Goal: Information Seeking & Learning: Learn about a topic

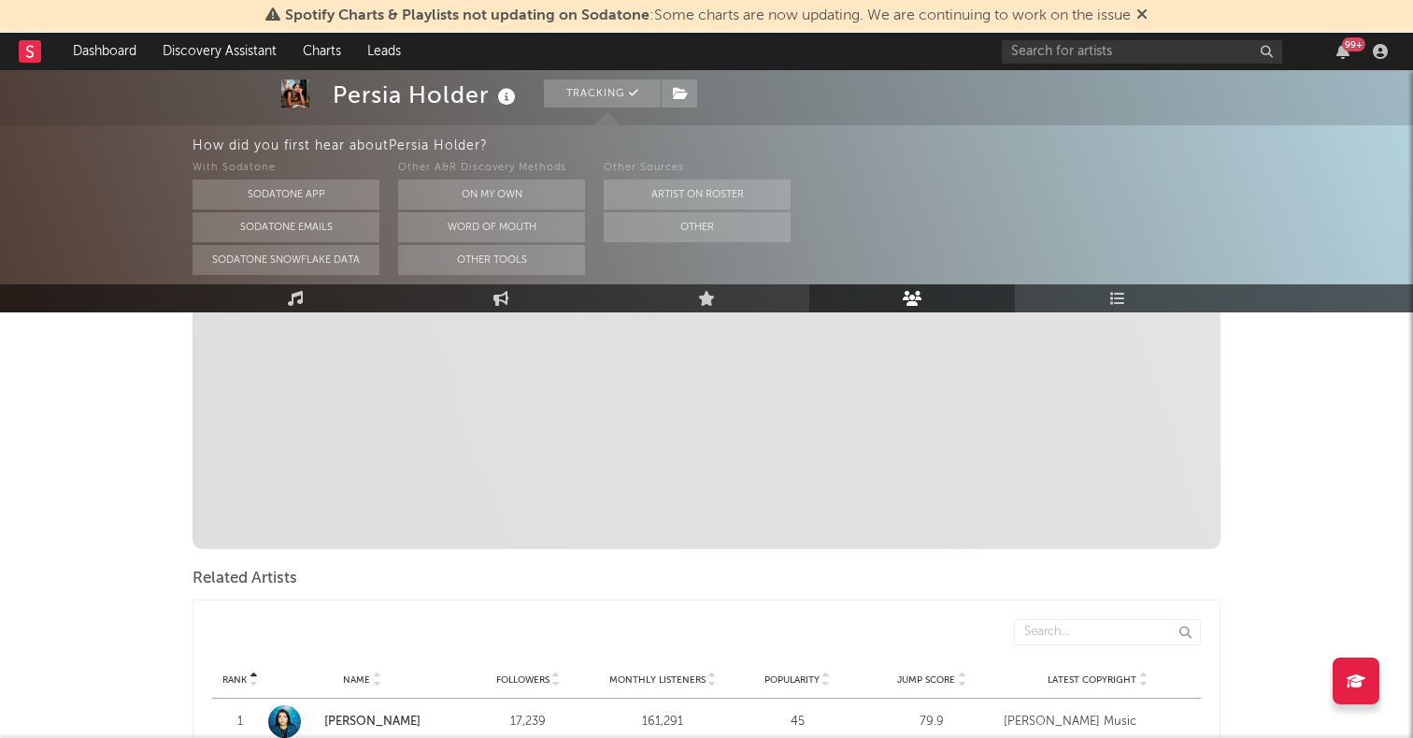
scroll to position [899, 0]
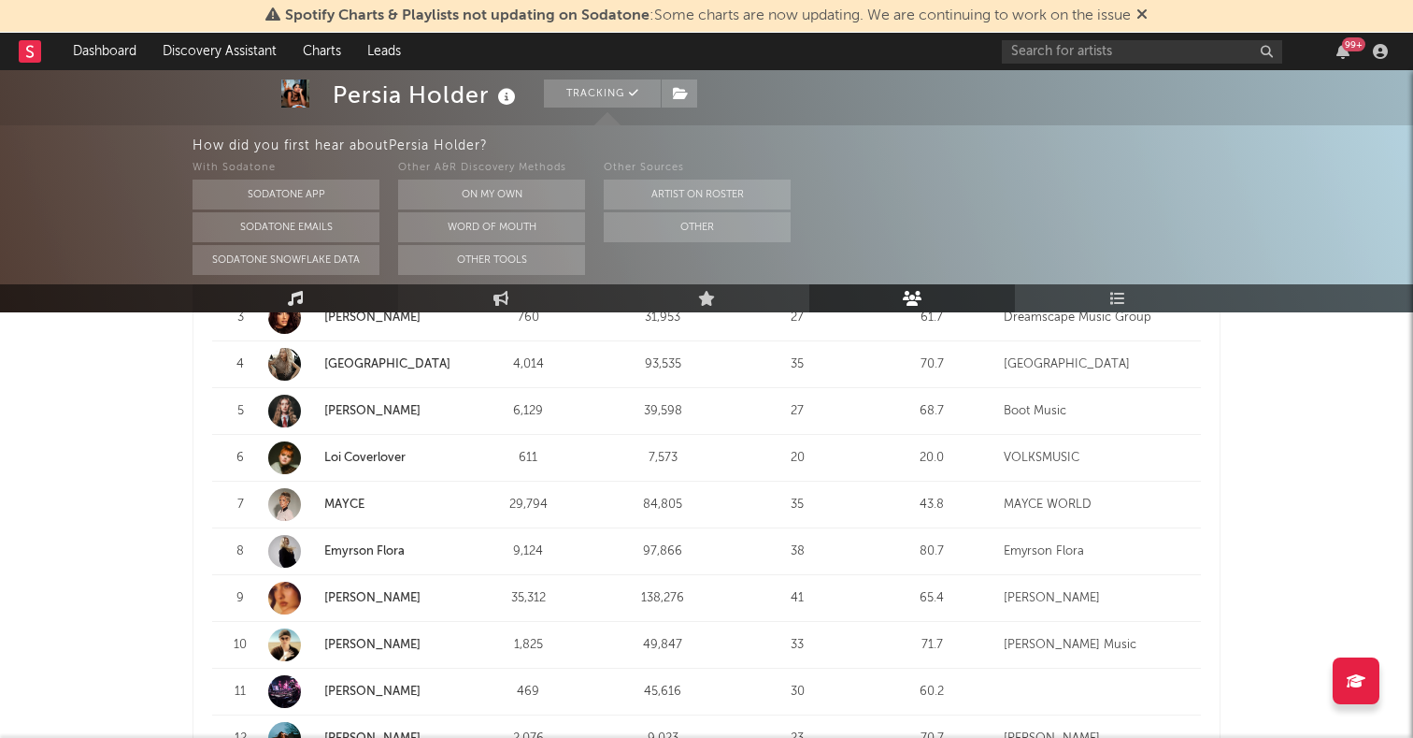
click at [302, 292] on icon at bounding box center [296, 298] width 16 height 15
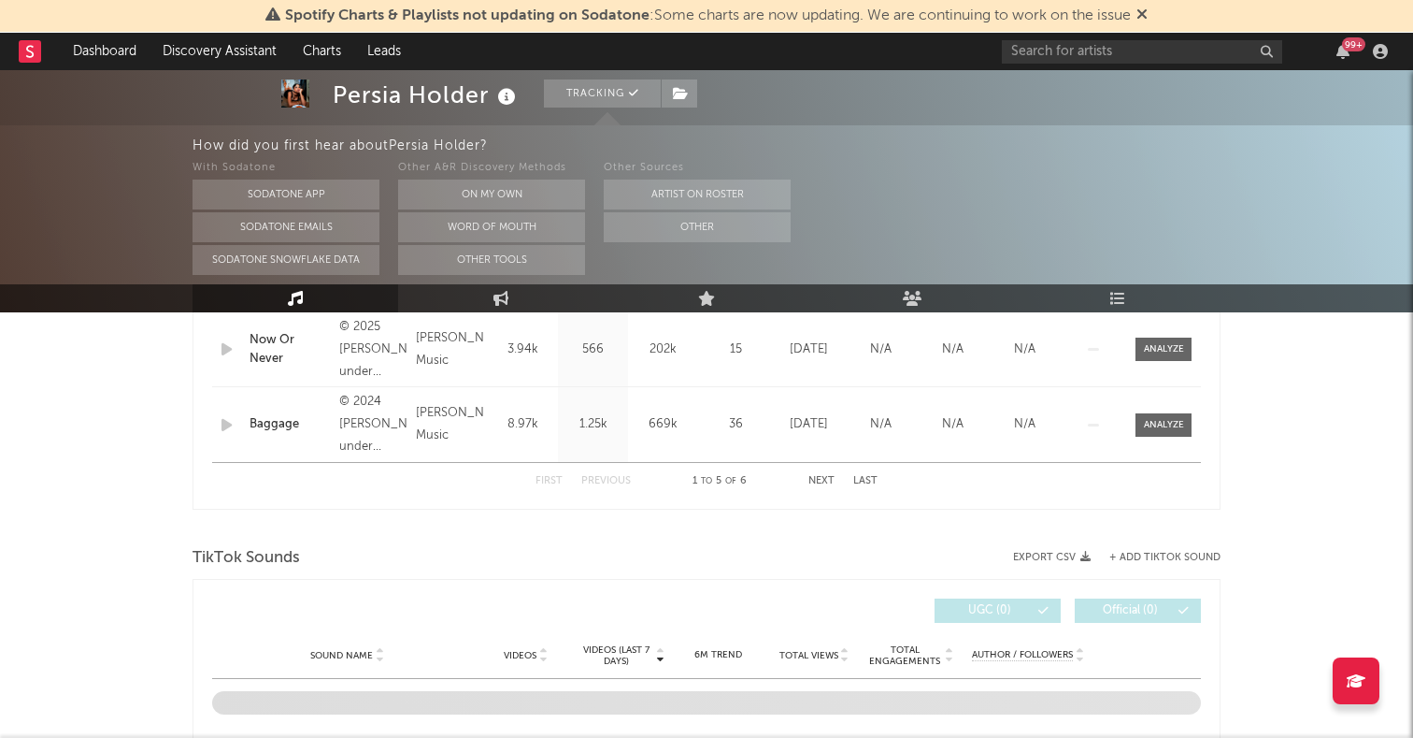
select select "6m"
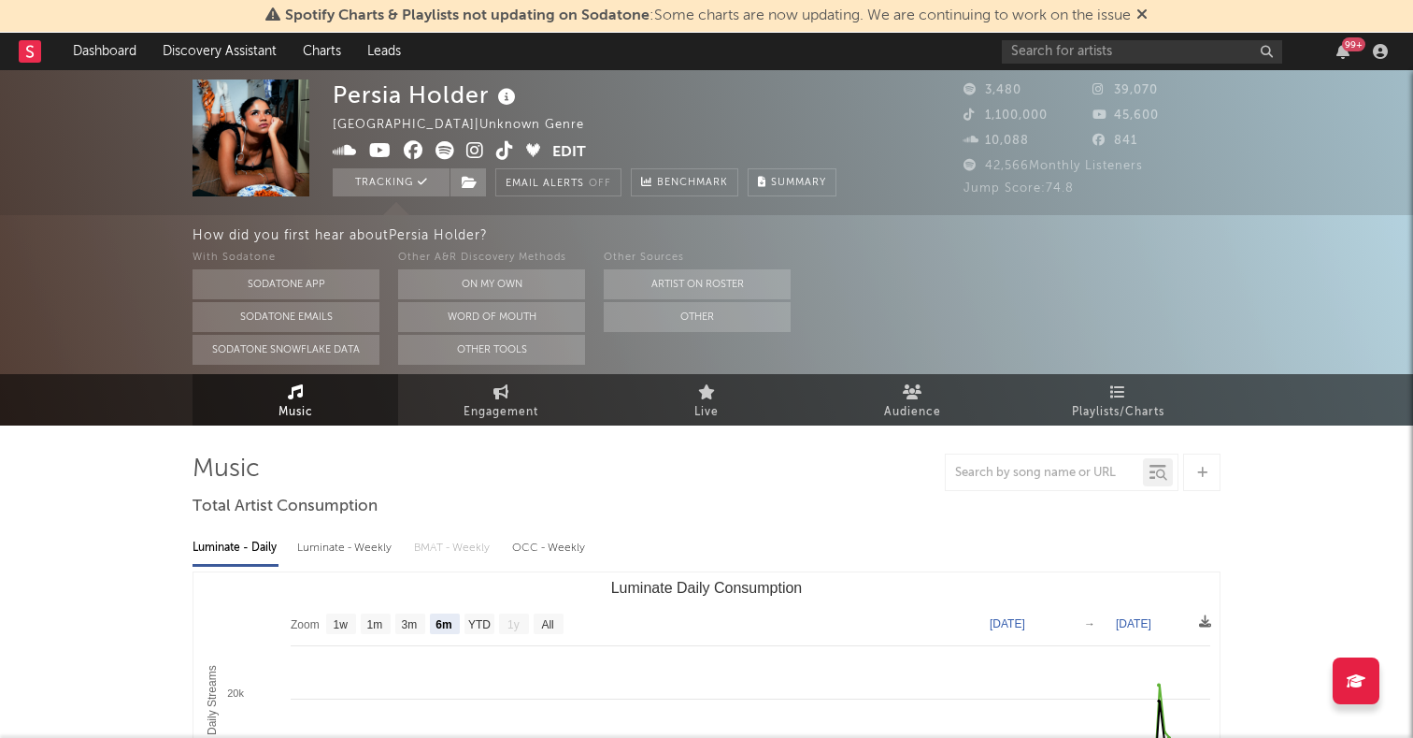
click at [474, 152] on icon at bounding box center [475, 150] width 18 height 19
click at [506, 146] on icon at bounding box center [505, 150] width 18 height 19
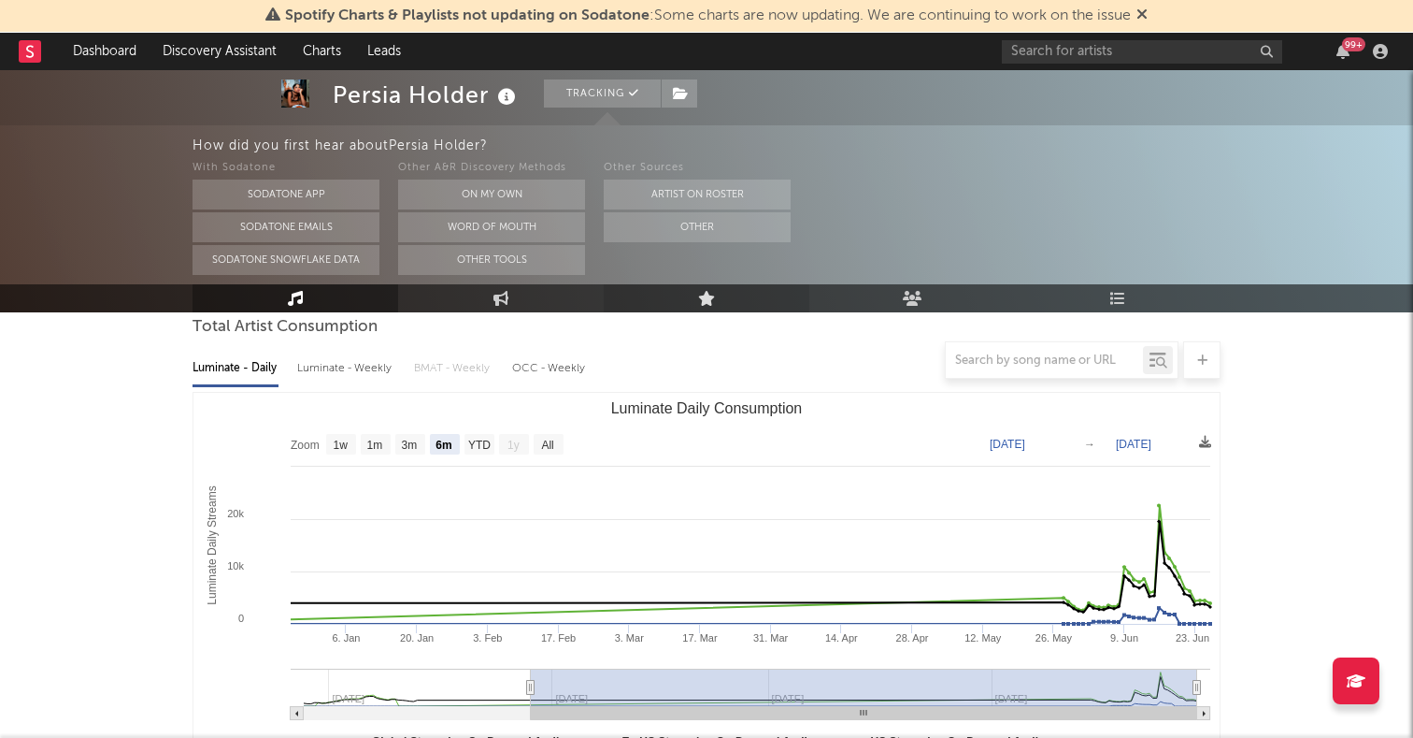
scroll to position [116, 0]
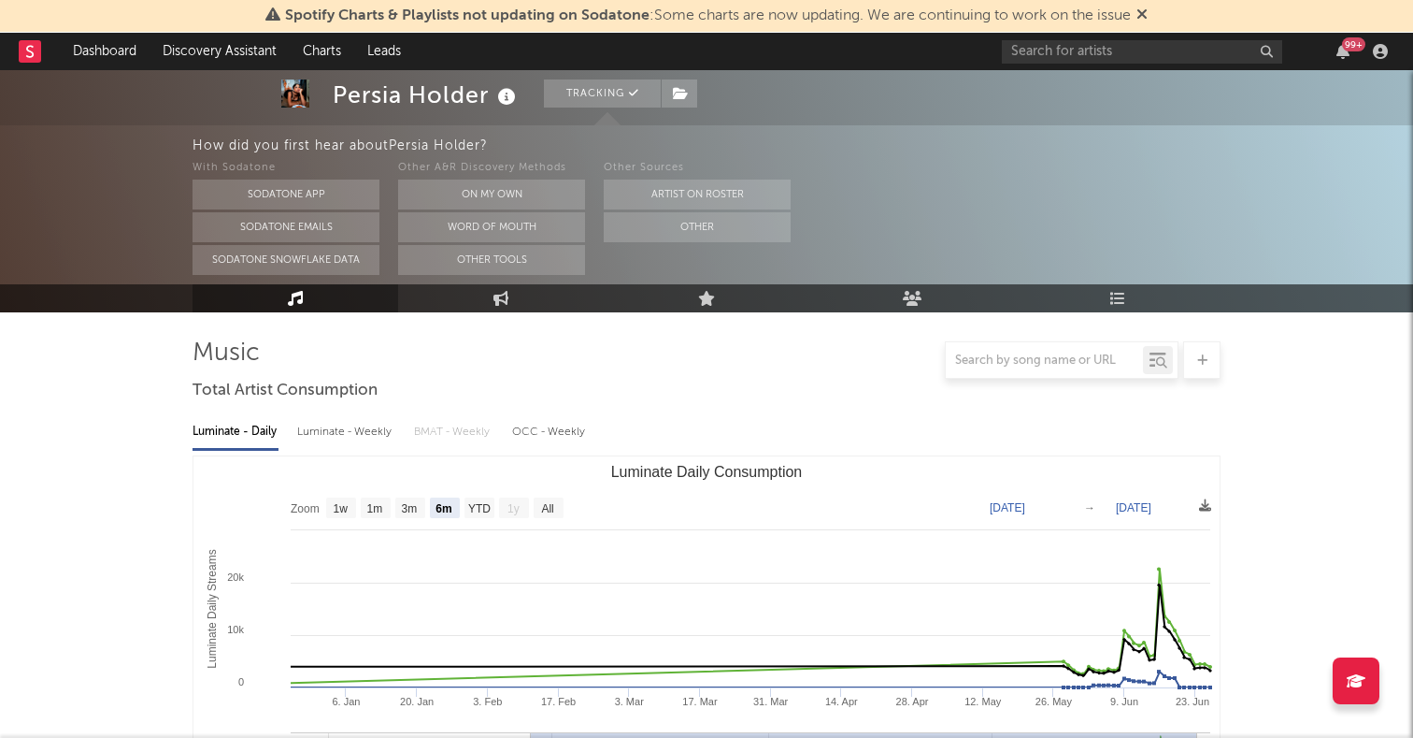
click at [324, 305] on link "Music" at bounding box center [296, 298] width 206 height 28
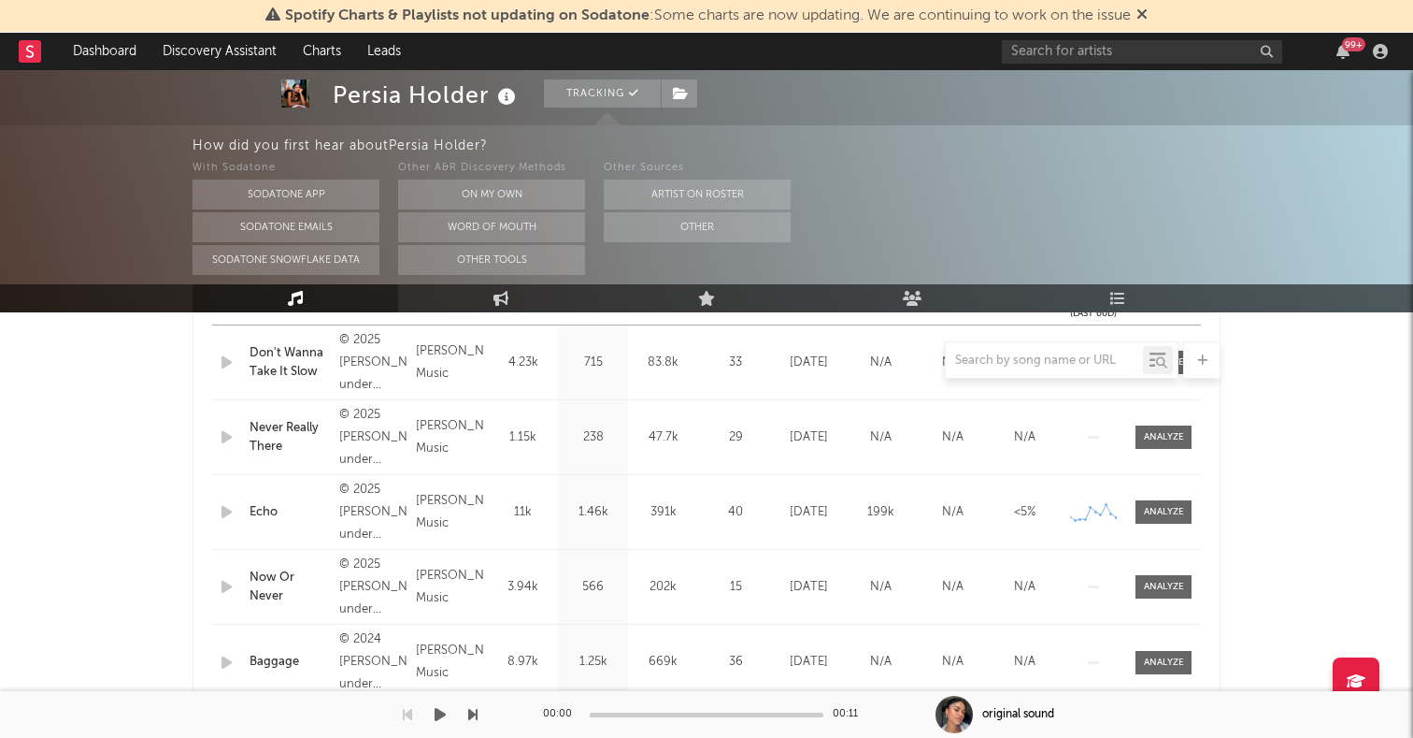
scroll to position [810, 0]
click at [359, 366] on div at bounding box center [707, 359] width 1028 height 37
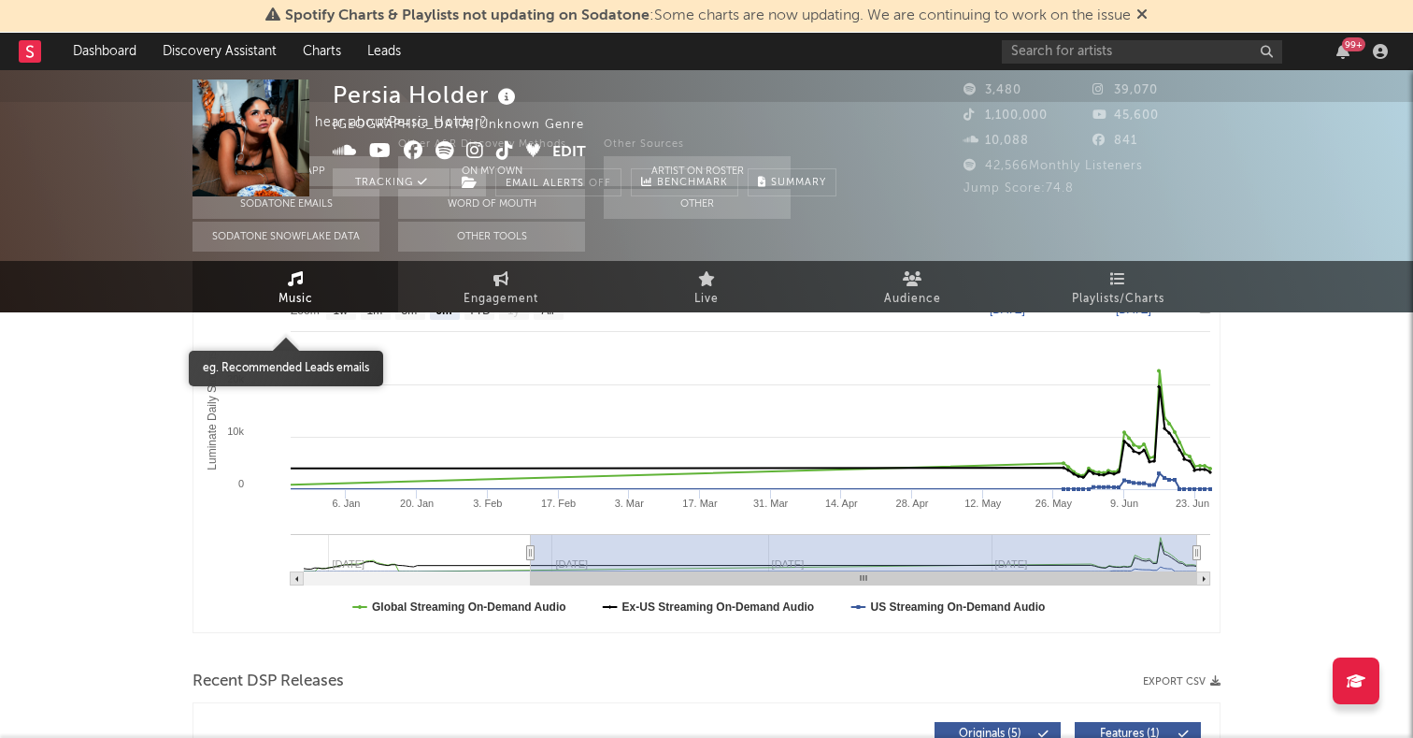
scroll to position [0, 0]
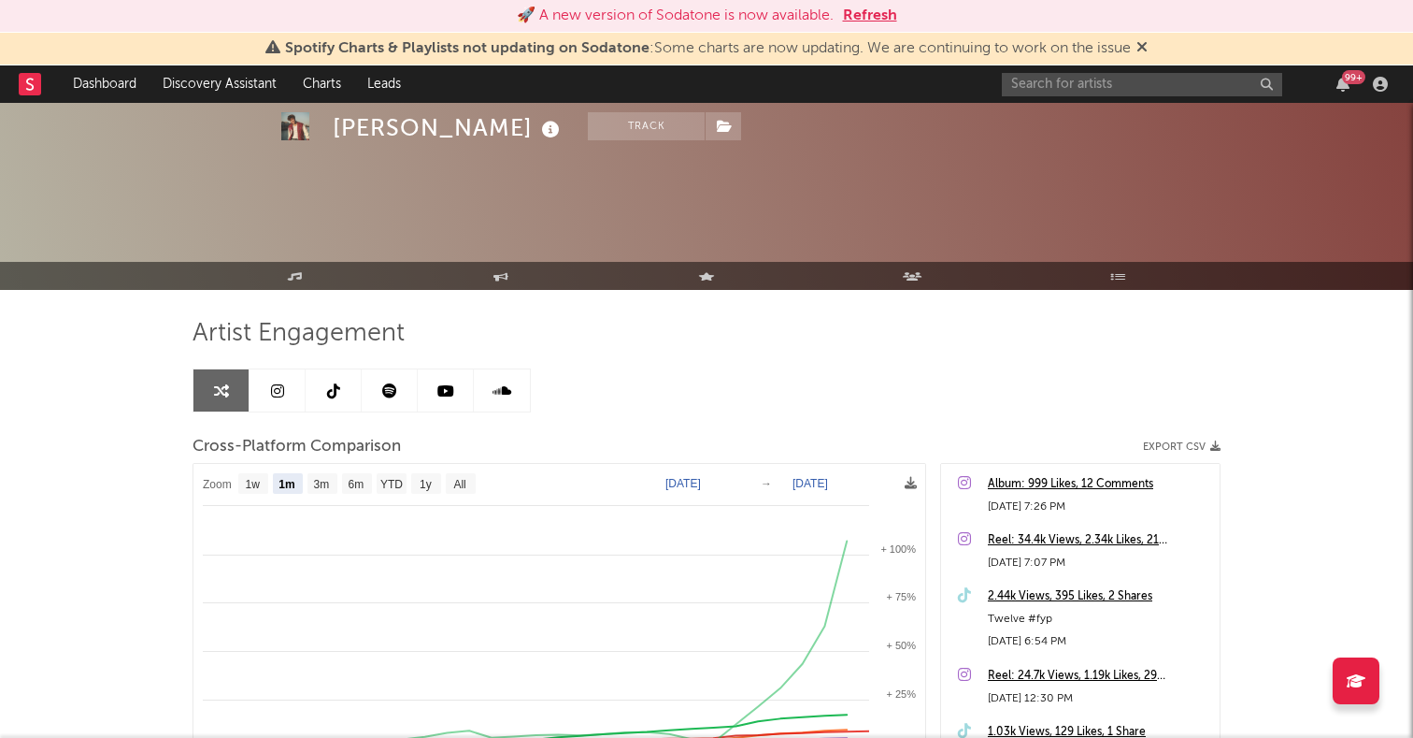
select select "1m"
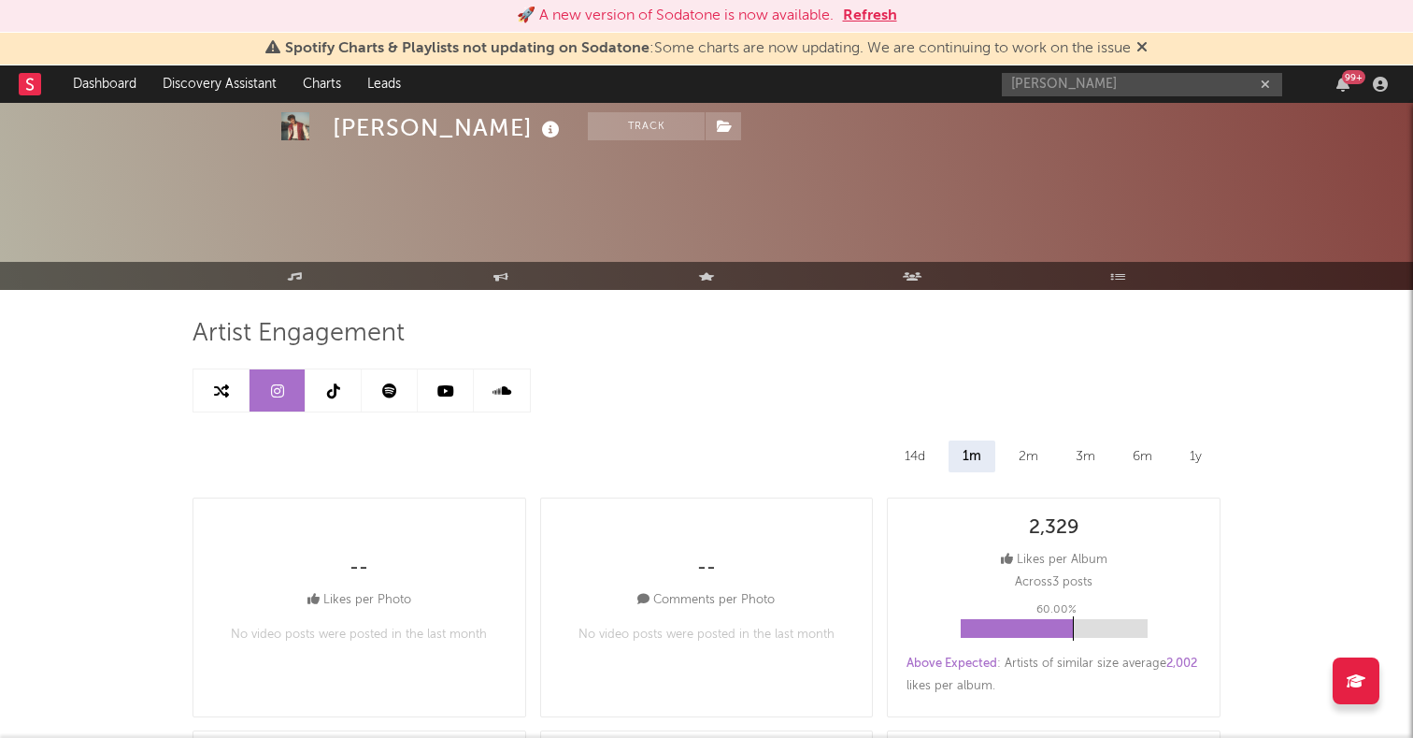
select select "6m"
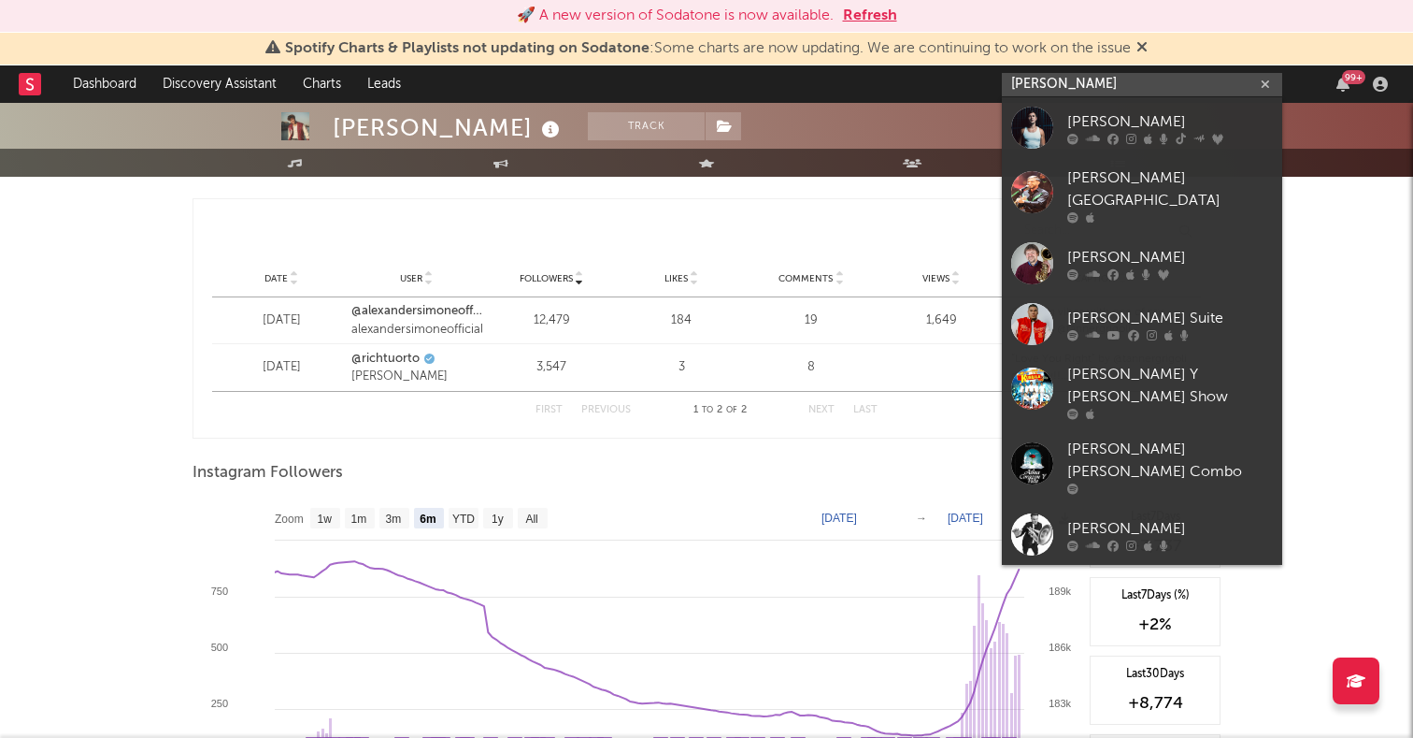
click at [1078, 80] on input "[PERSON_NAME]" at bounding box center [1142, 84] width 280 height 23
type input "j"
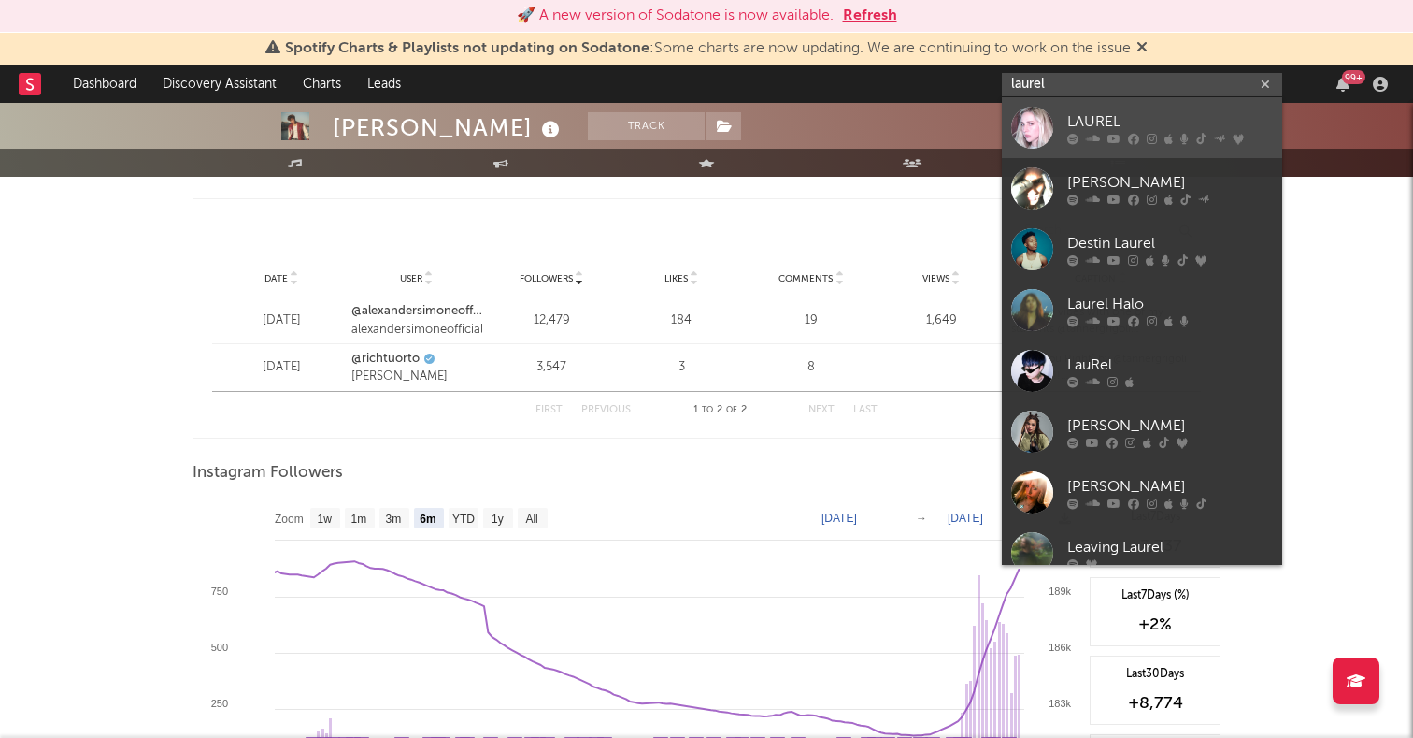
type input "laurel"
click at [1027, 124] on div at bounding box center [1032, 128] width 42 height 42
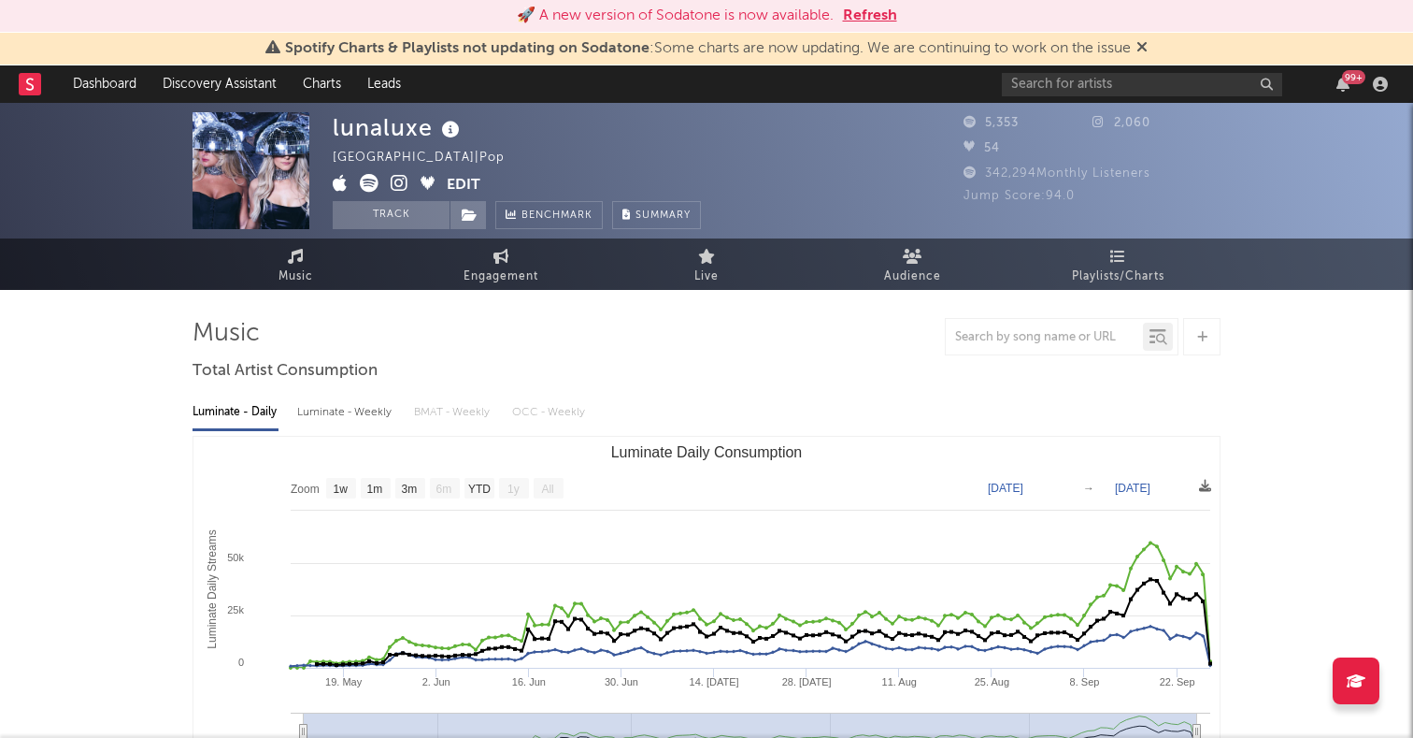
select select "1w"
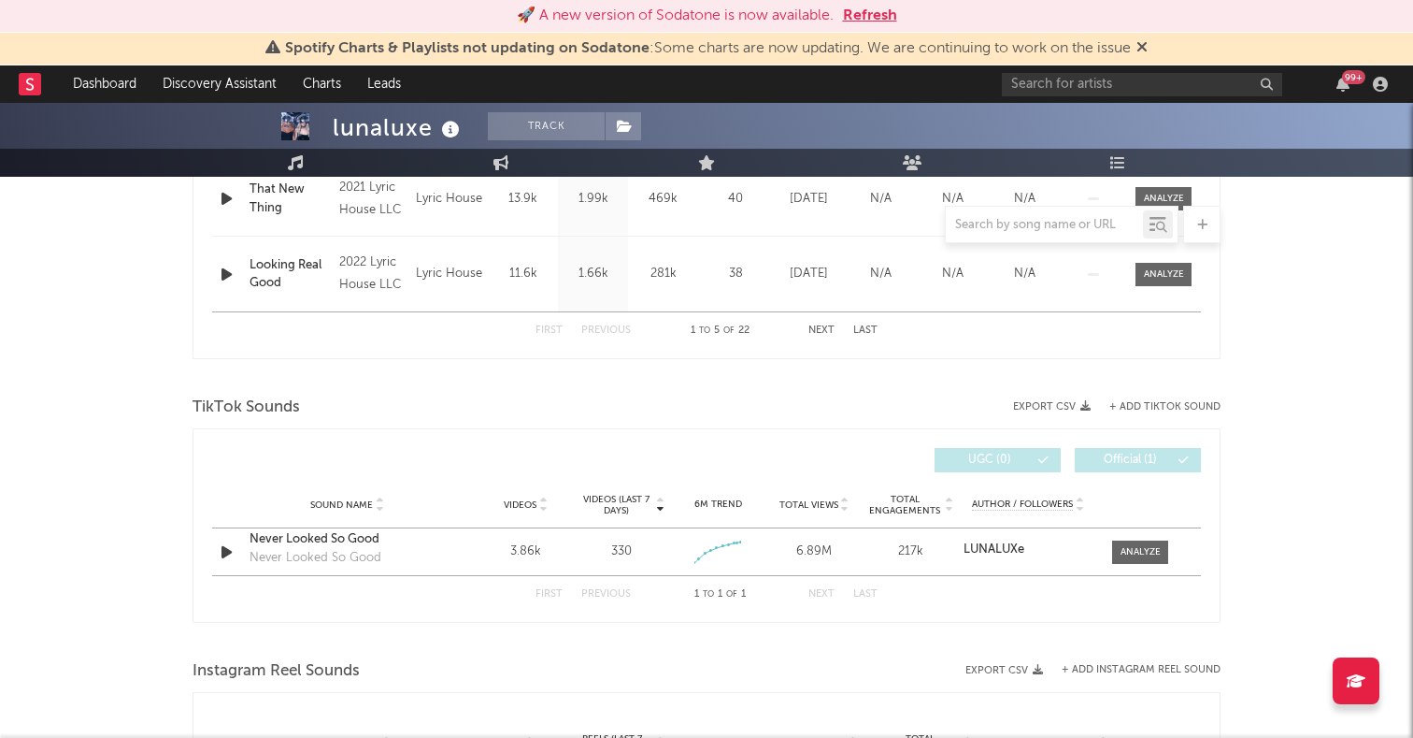
scroll to position [1065, 0]
click at [228, 547] on icon "button" at bounding box center [227, 549] width 20 height 23
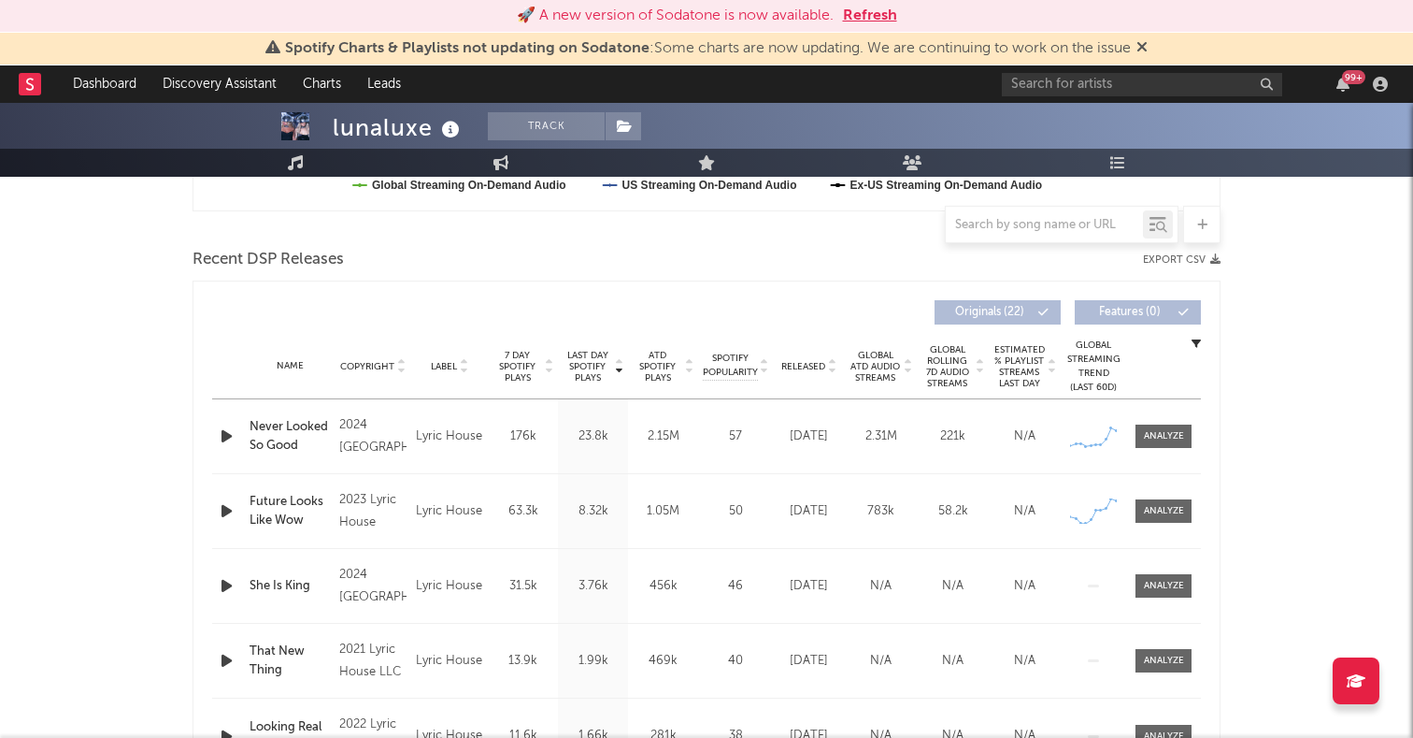
scroll to position [580, 0]
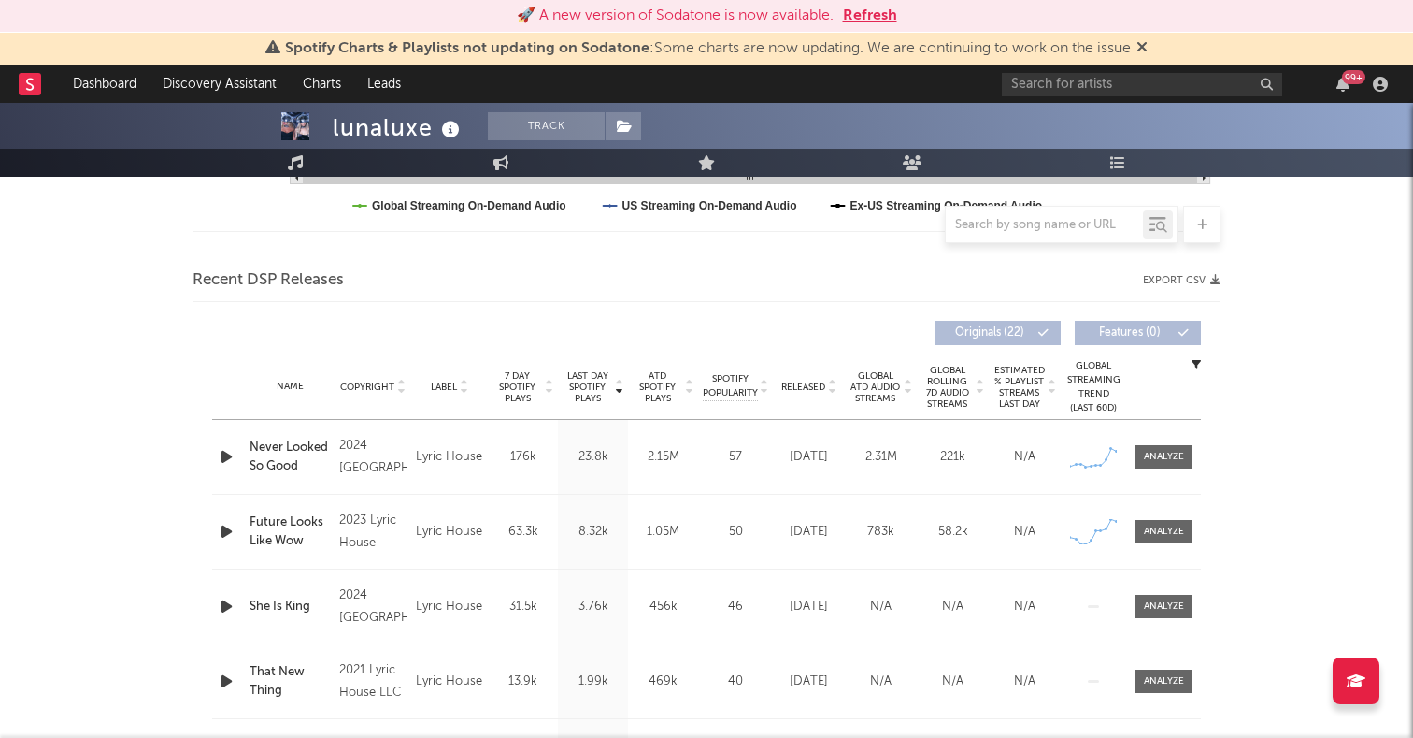
click at [230, 461] on icon "button" at bounding box center [227, 456] width 20 height 23
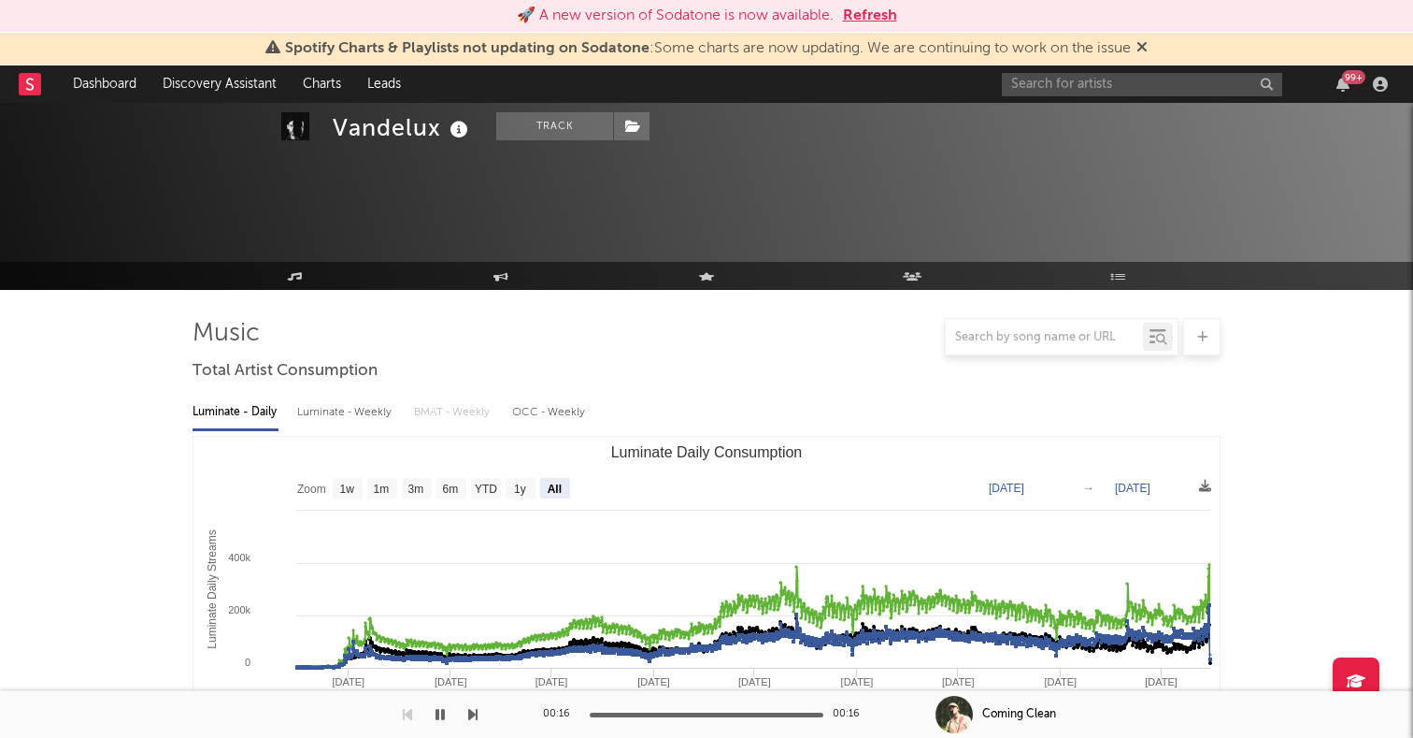
select select "All"
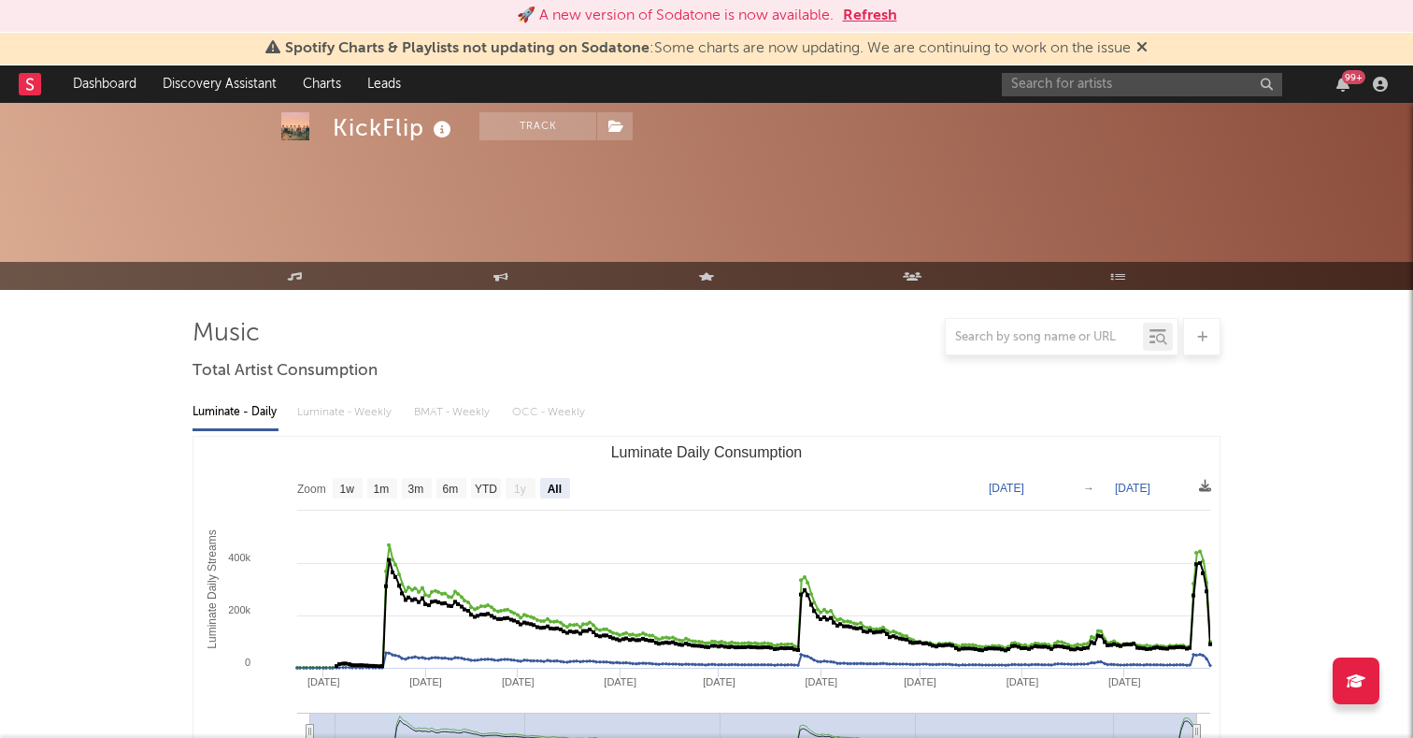
select select "All"
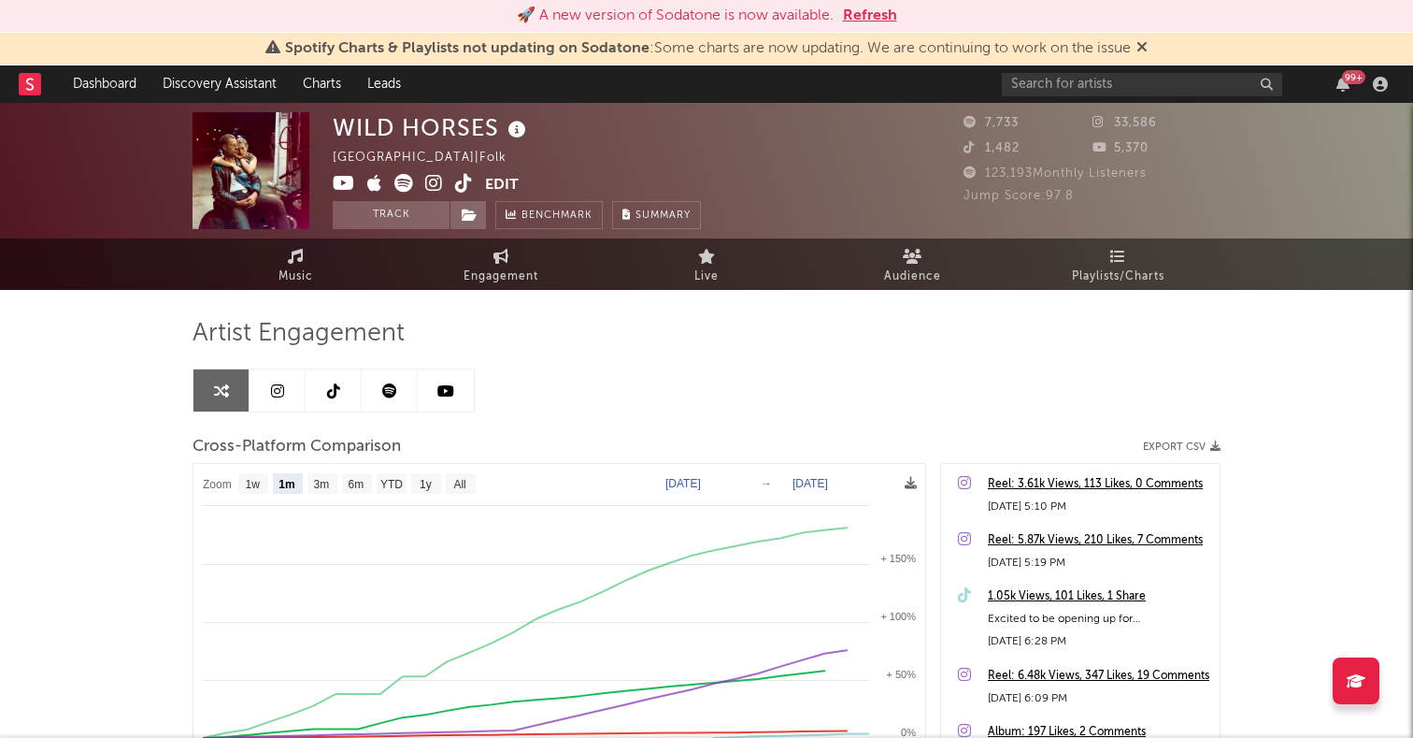
select select "1m"
click at [315, 265] on link "Music" at bounding box center [296, 263] width 206 height 51
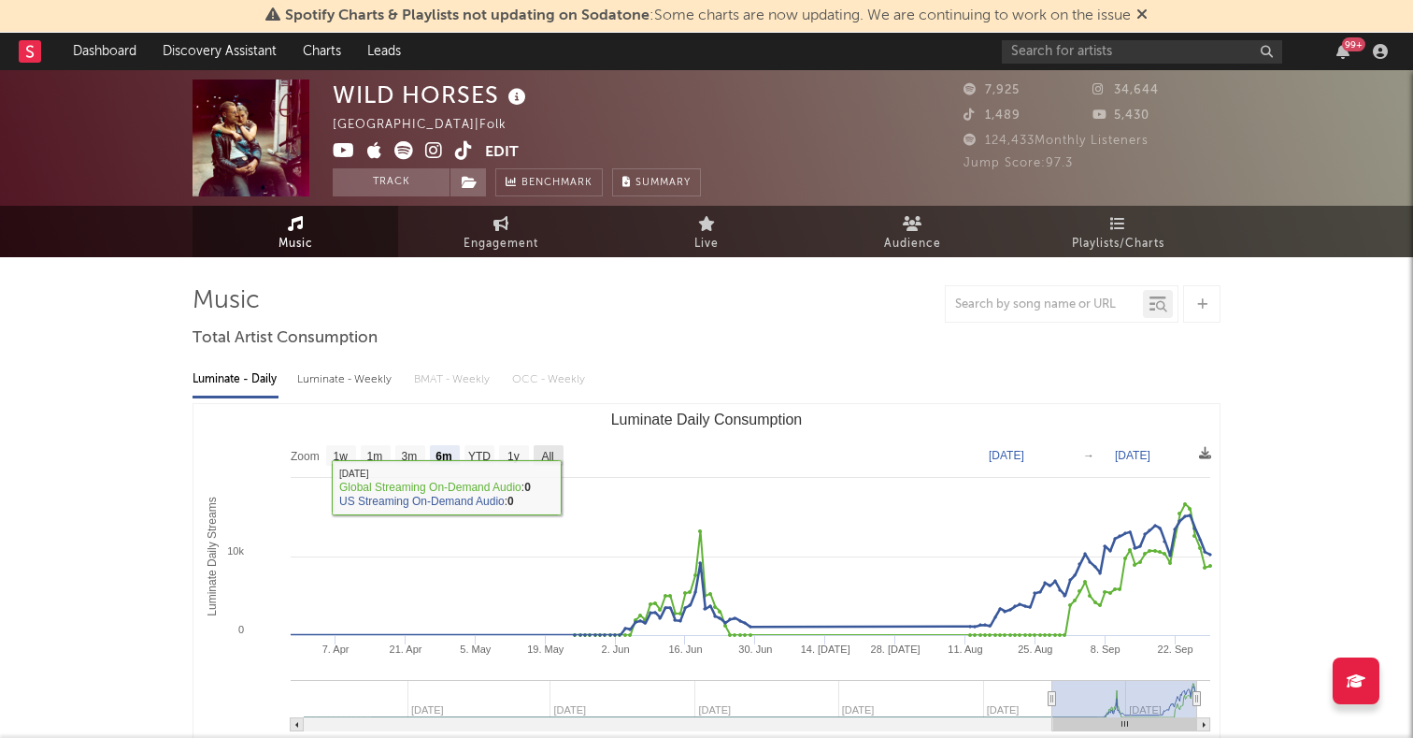
click at [545, 457] on text "All" at bounding box center [547, 456] width 12 height 13
select select "All"
type input "[DATE]"
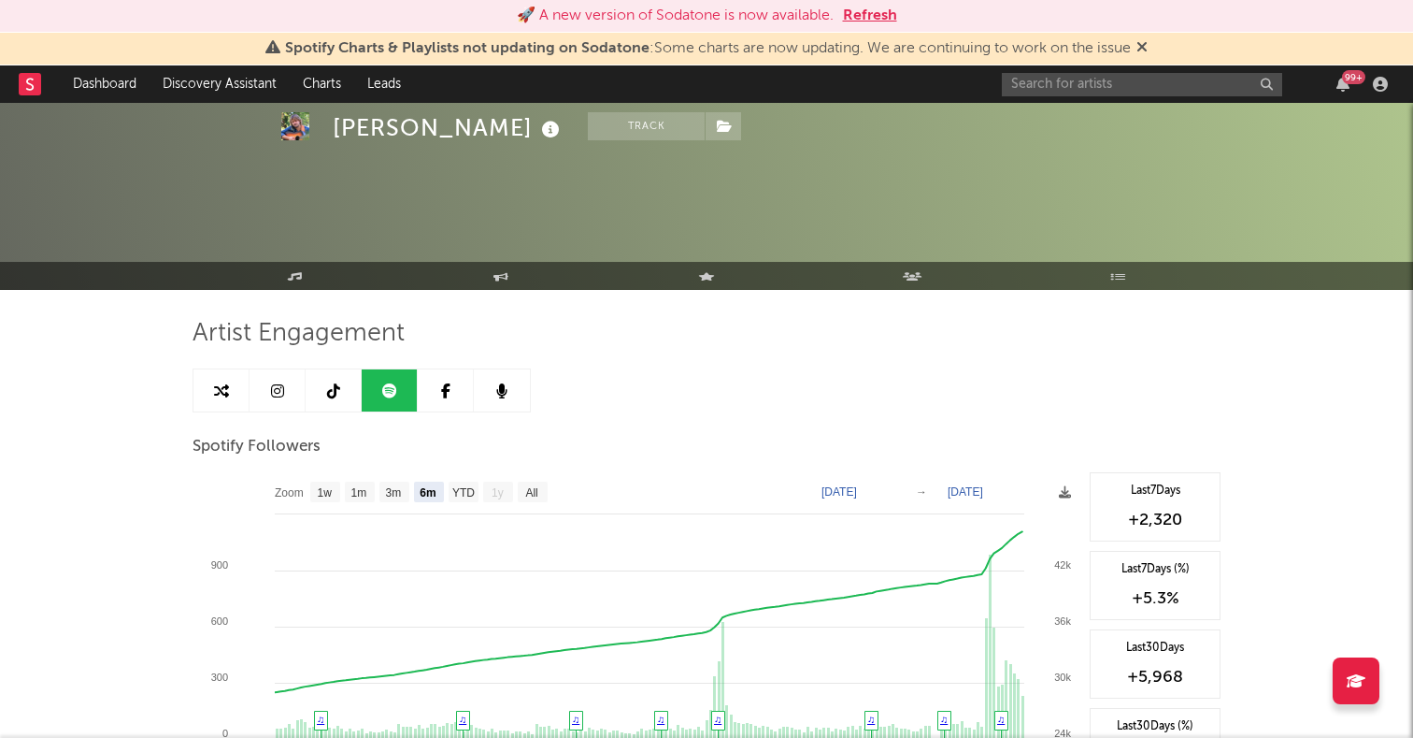
select select "6m"
select select "1w"
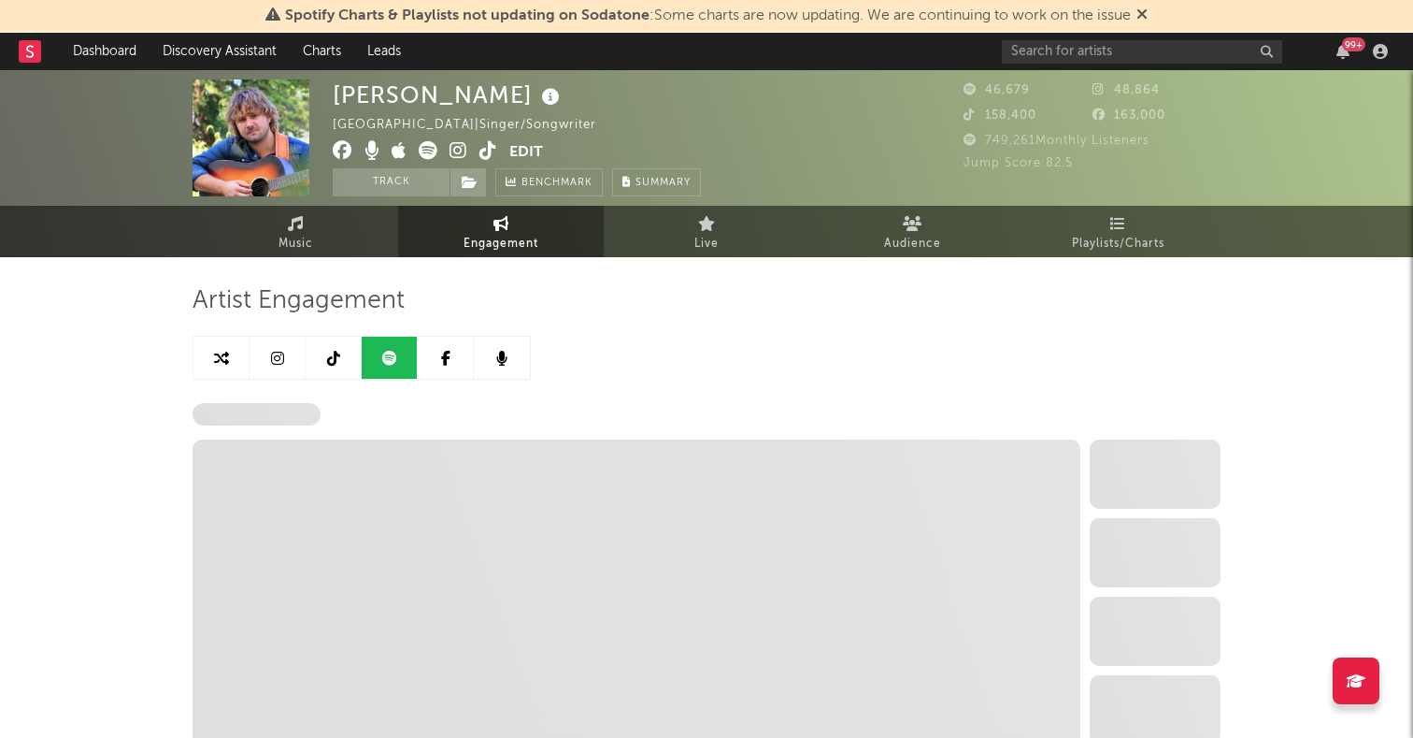
select select "6m"
select select "1w"
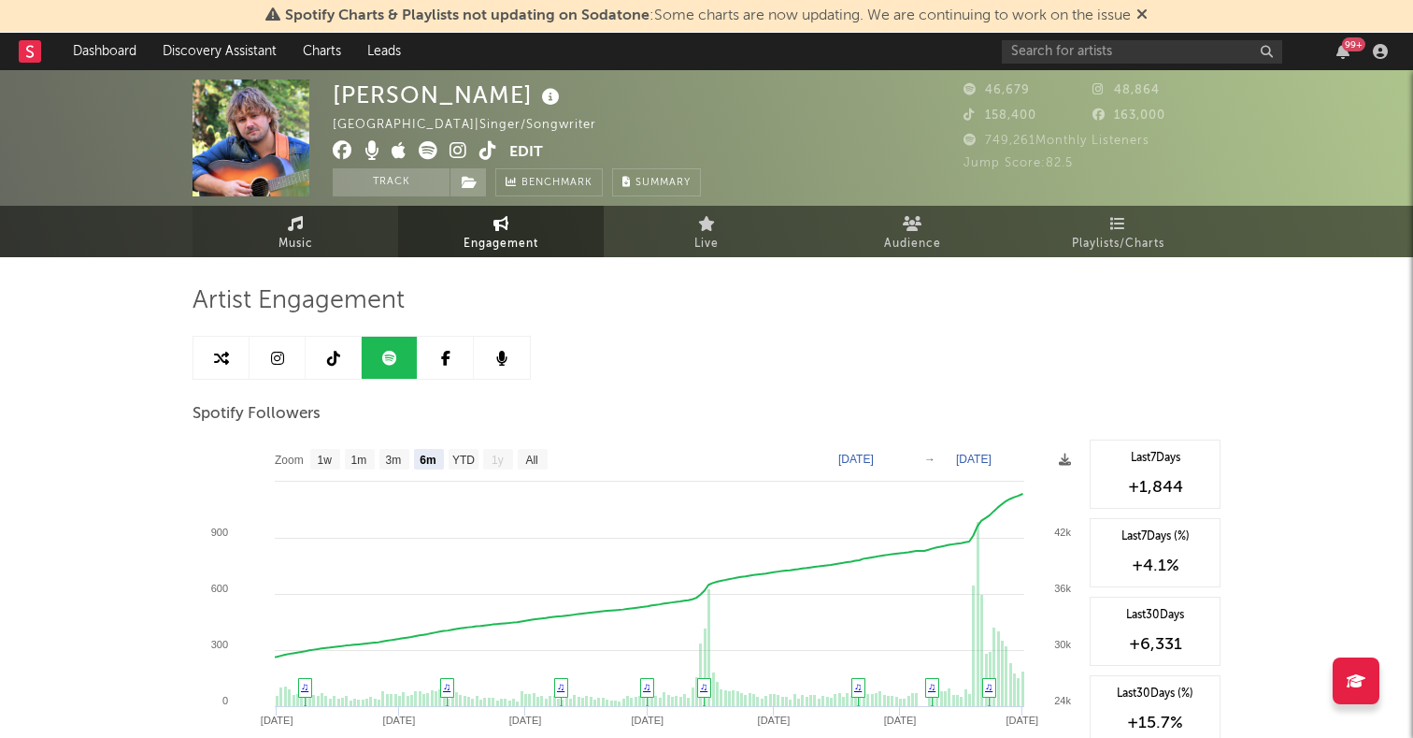
click at [314, 218] on link "Music" at bounding box center [296, 231] width 206 height 51
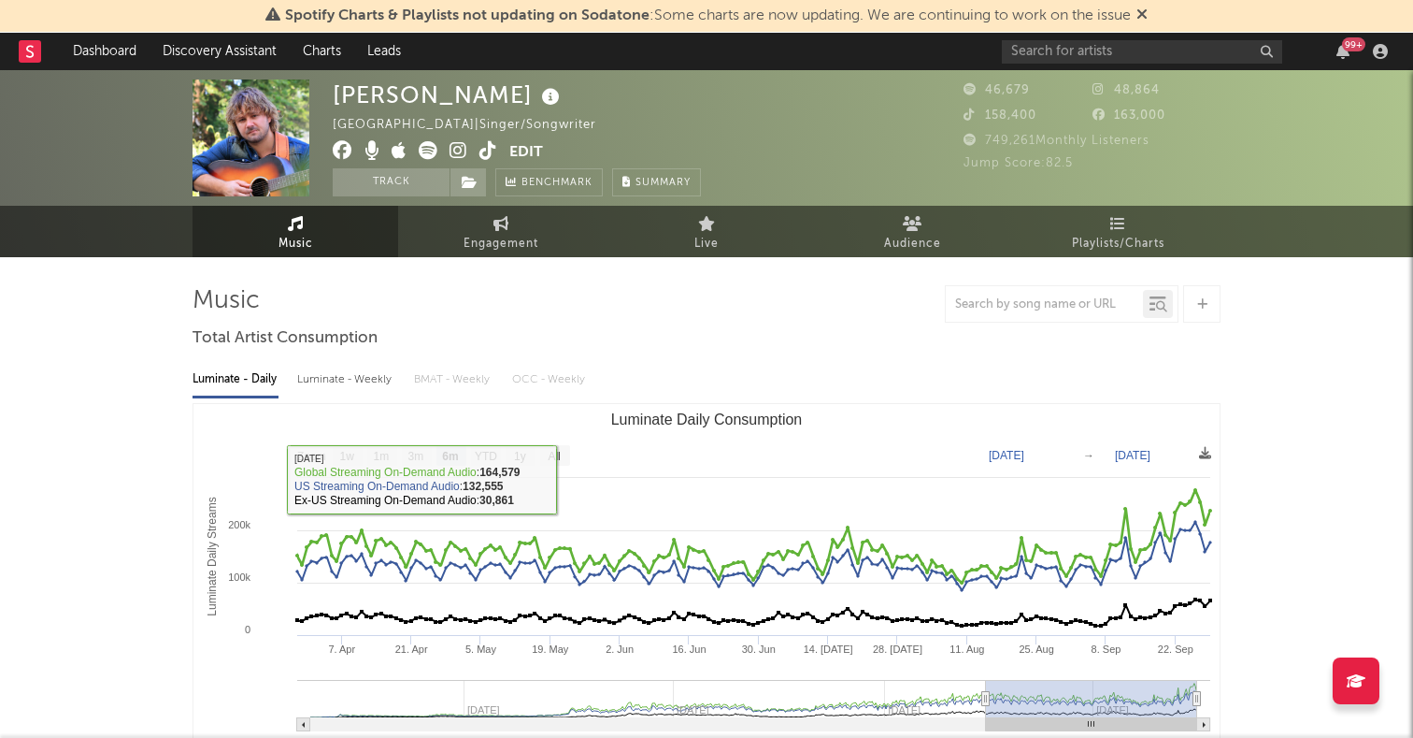
click at [565, 465] on rect "Luminate Daily Consumption" at bounding box center [555, 455] width 30 height 21
select select "All"
type input "[DATE]"
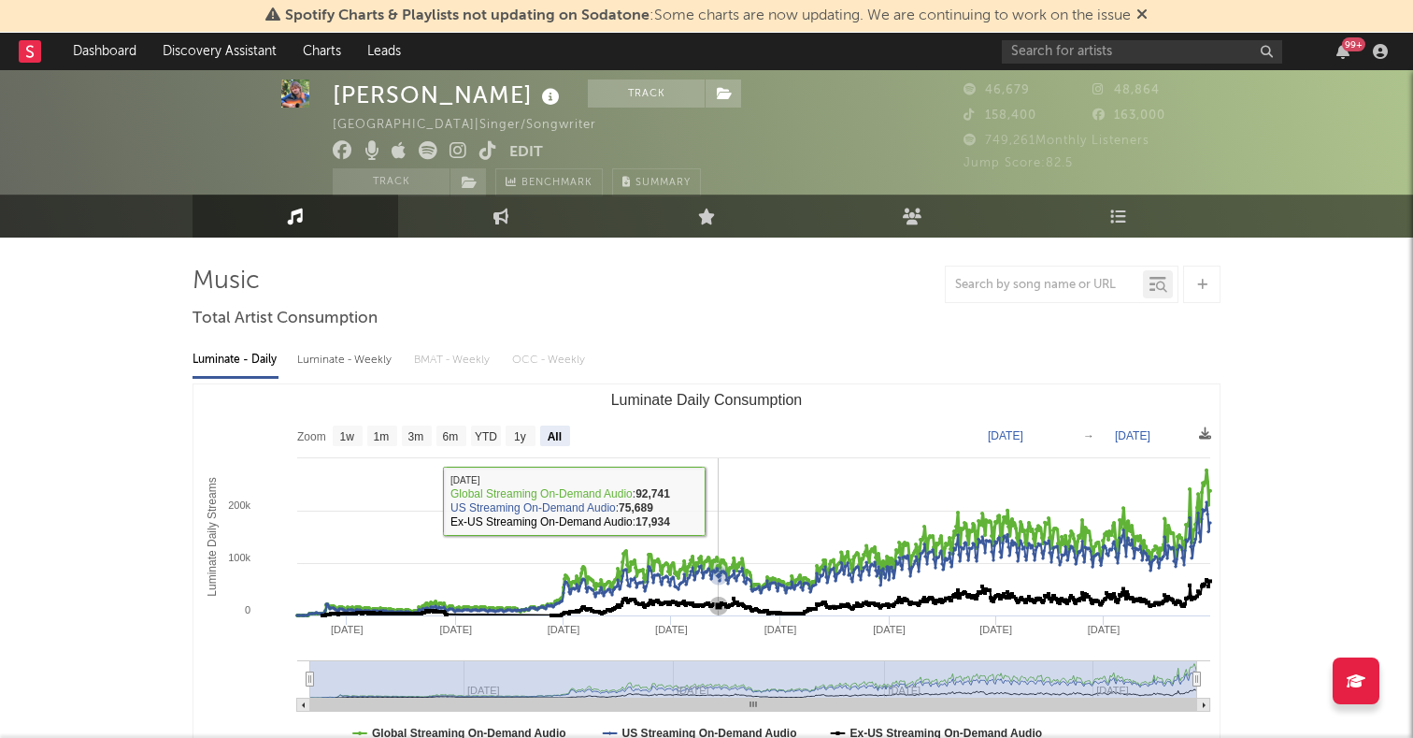
scroll to position [21, 0]
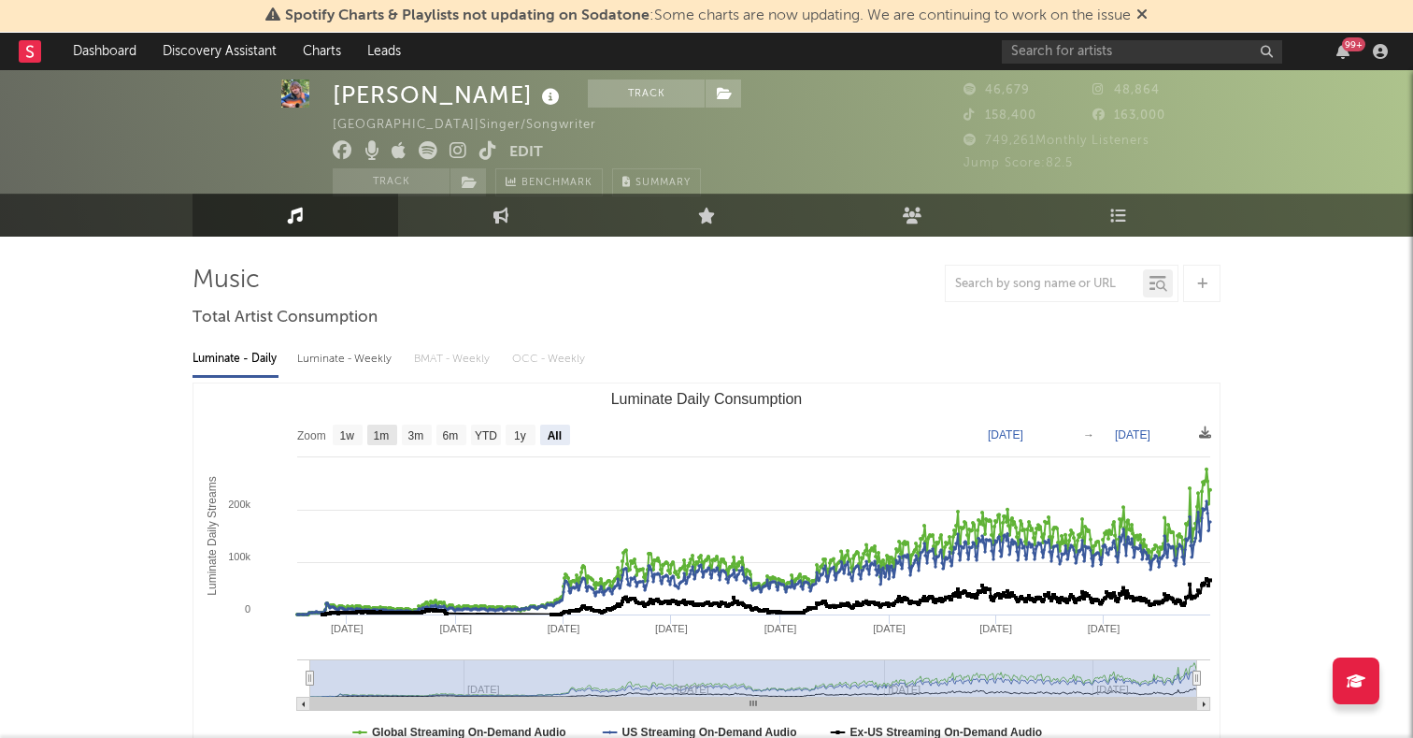
click at [379, 435] on text "1m" at bounding box center [382, 435] width 16 height 13
select select "1m"
type input "[DATE]"
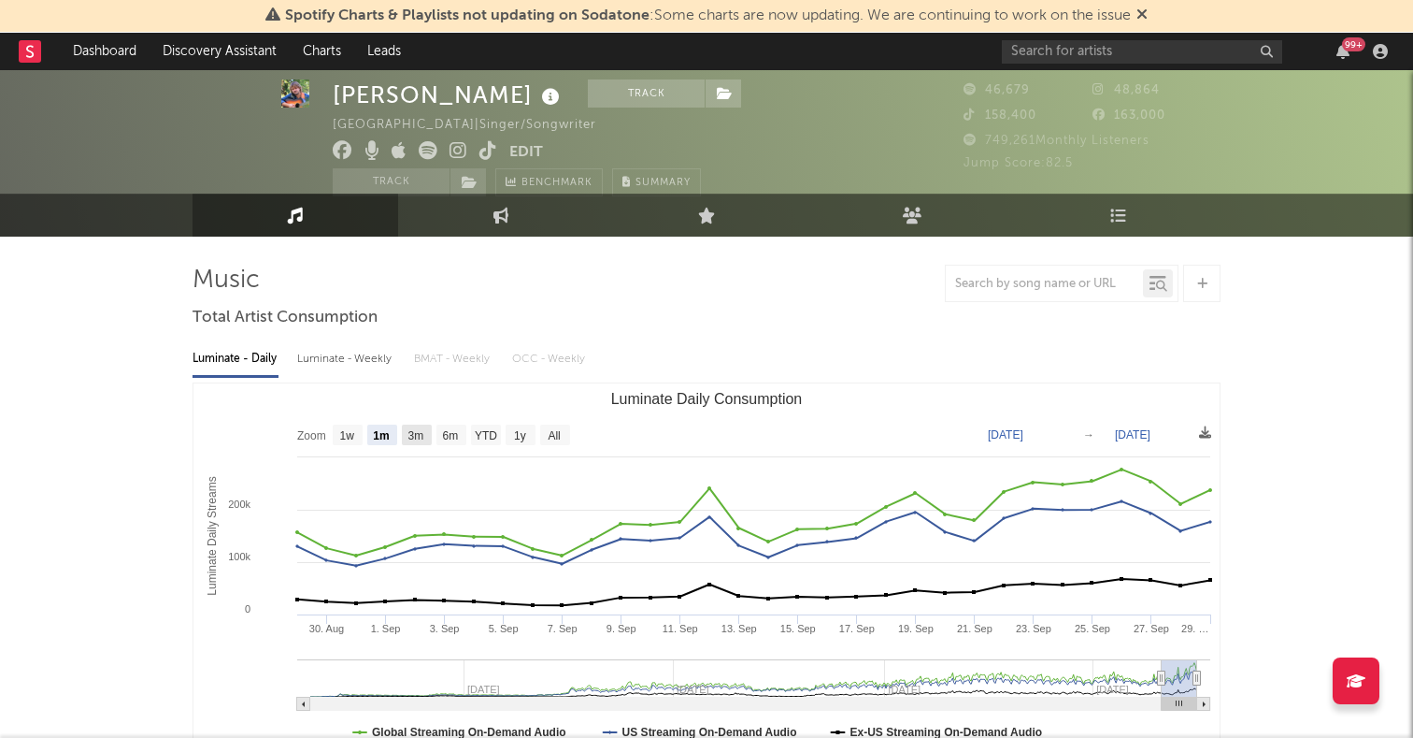
click at [408, 425] on rect "Luminate Daily Consumption" at bounding box center [417, 434] width 30 height 21
select select "3m"
type input "[DATE]"
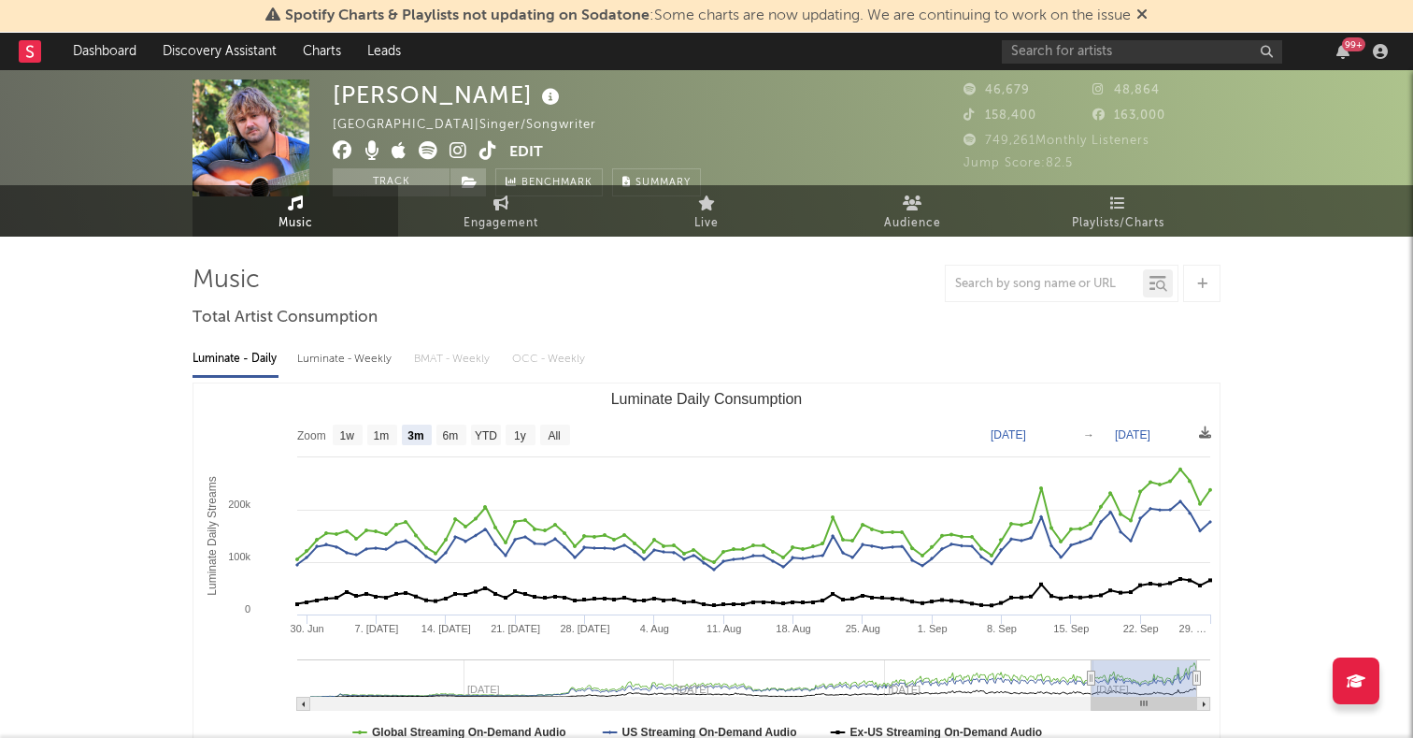
scroll to position [0, 0]
